Goal: Task Accomplishment & Management: Manage account settings

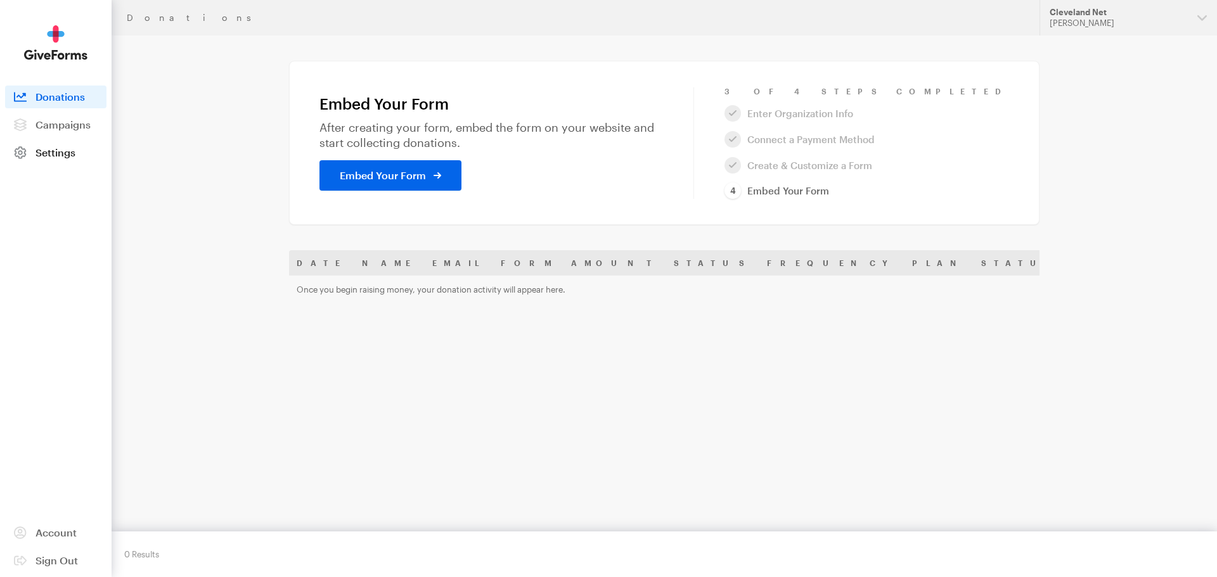
click at [65, 153] on span "Settings" at bounding box center [55, 152] width 40 height 12
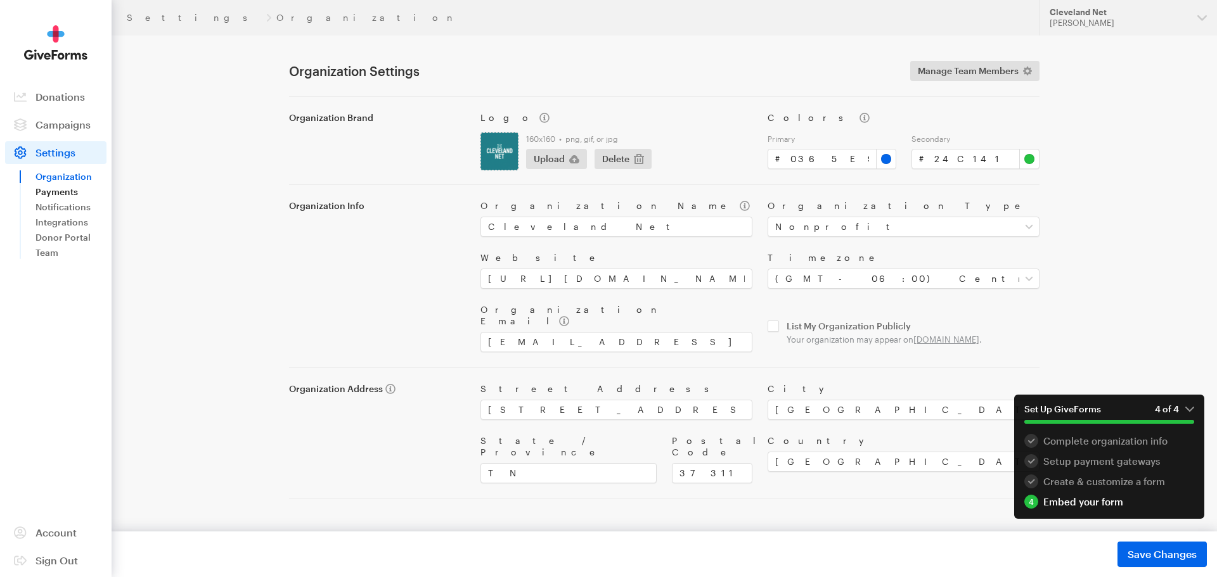
click at [56, 190] on link "Payments" at bounding box center [70, 191] width 71 height 15
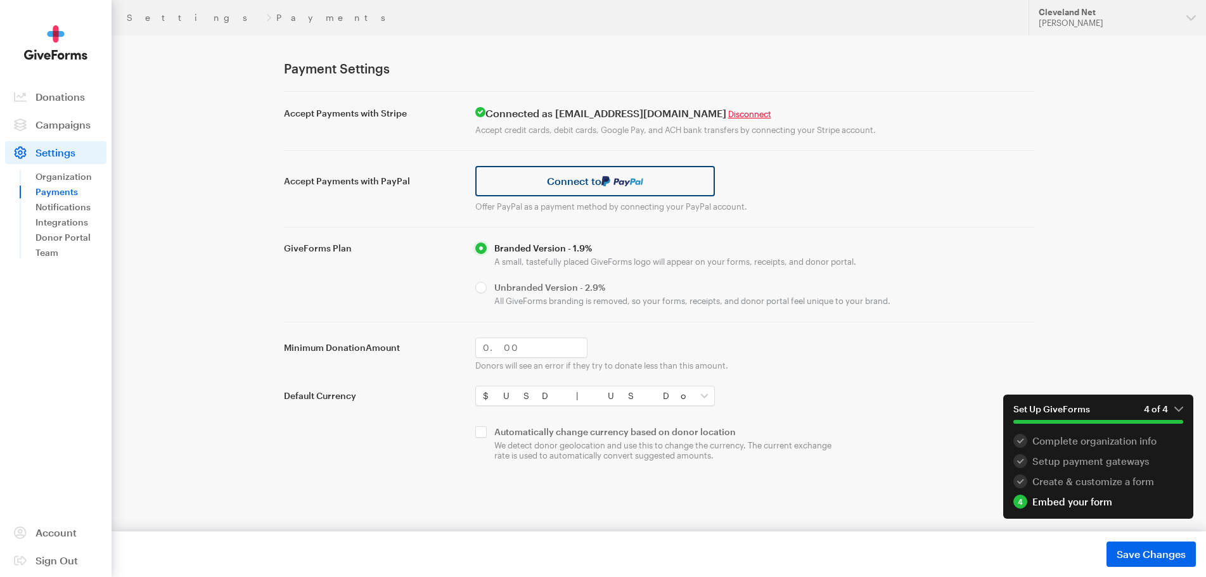
click at [600, 184] on link "Connect to" at bounding box center [595, 181] width 240 height 30
